Goal: Find specific page/section

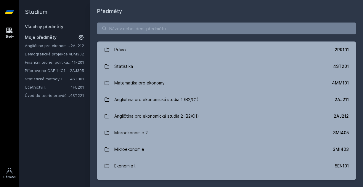
click at [51, 84] on div "Angličtina pro ekonomická studia 2 (B2/C1) 2AJ212 Demografické projekce 4DM302 …" at bounding box center [54, 71] width 59 height 56
click at [52, 87] on link "Účetnictví I." at bounding box center [48, 87] width 46 height 6
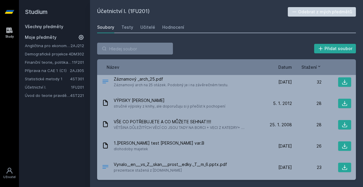
scroll to position [846, 0]
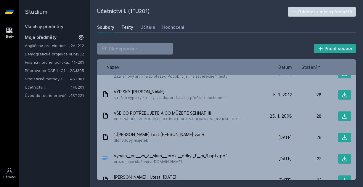
click at [127, 27] on div "Testy" at bounding box center [128, 27] width 12 height 6
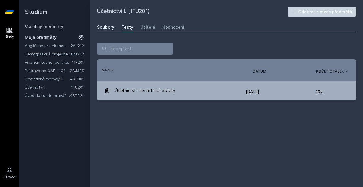
click at [106, 29] on div "Soubory" at bounding box center [105, 27] width 17 height 6
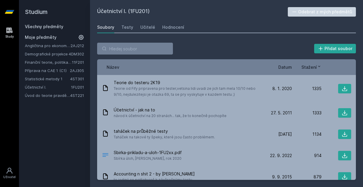
click at [293, 67] on div "Stažení" at bounding box center [307, 67] width 30 height 6
click at [286, 66] on span "Datum" at bounding box center [286, 67] width 14 height 6
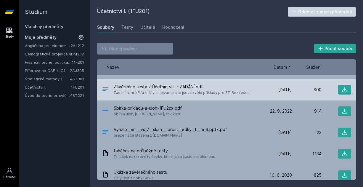
scroll to position [59, 0]
